Goal: Transaction & Acquisition: Download file/media

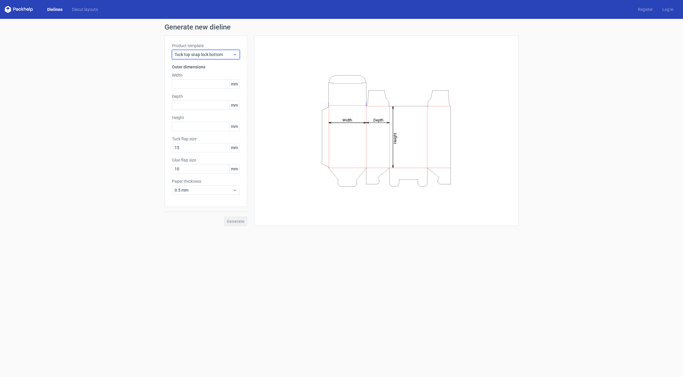
click at [200, 57] on span "Tuck top snap lock bottom" at bounding box center [203, 55] width 58 height 6
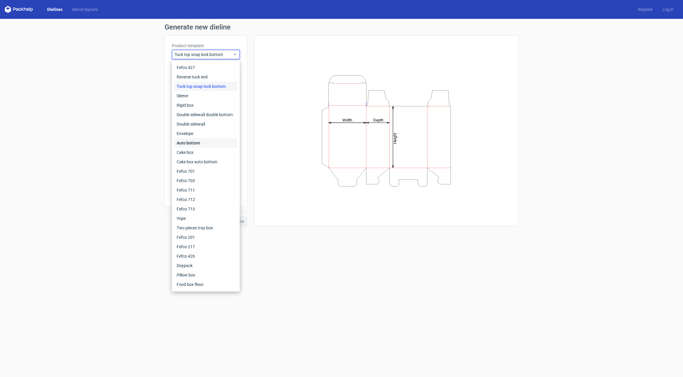
click at [190, 143] on div "Auto bottom" at bounding box center [205, 142] width 63 height 9
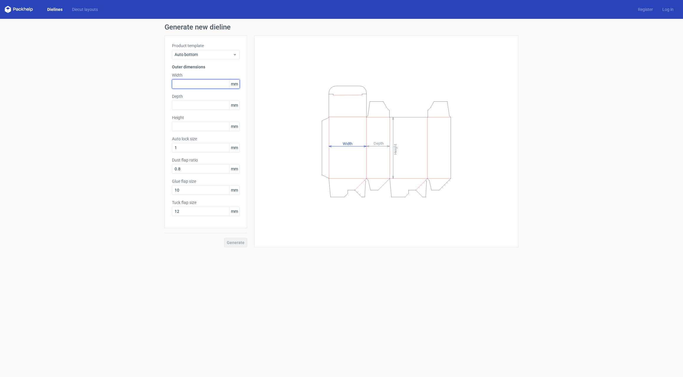
click at [195, 82] on input "text" at bounding box center [206, 83] width 68 height 9
type input "89"
click at [194, 104] on input "text" at bounding box center [206, 105] width 68 height 9
type input "55"
click at [192, 126] on input "text" at bounding box center [206, 126] width 68 height 9
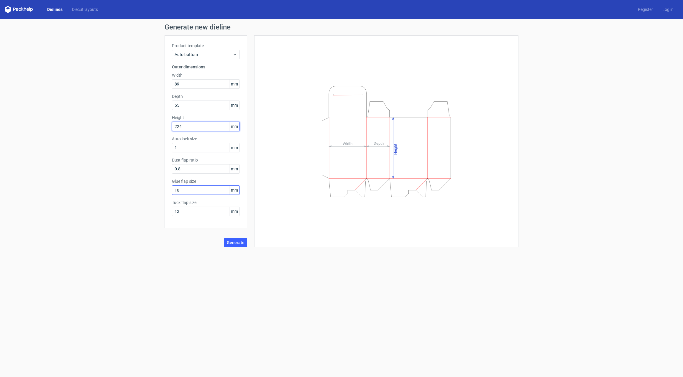
type input "224"
click at [198, 190] on input "10" at bounding box center [206, 189] width 68 height 9
type input "20"
drag, startPoint x: 194, startPoint y: 212, endPoint x: 169, endPoint y: 212, distance: 24.2
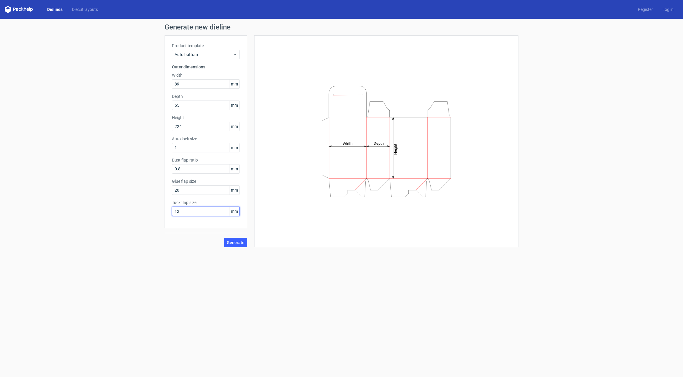
click at [169, 212] on div "Product template Auto bottom Outer dimensions Width 89 mm Depth 55 mm Height 22…" at bounding box center [205, 131] width 83 height 193
type input "18"
click at [241, 242] on span "Generate" at bounding box center [236, 243] width 18 height 4
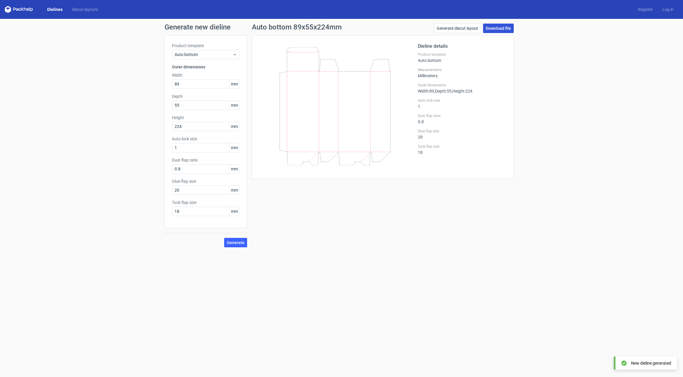
click at [508, 28] on link "Download file" at bounding box center [498, 28] width 31 height 9
